Goal: Transaction & Acquisition: Download file/media

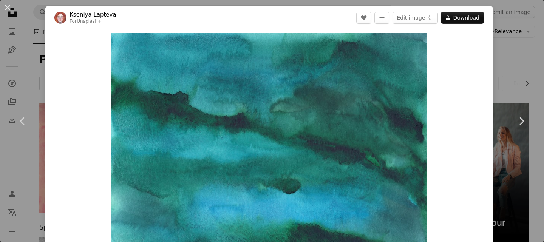
scroll to position [5155, 0]
